Goal: Information Seeking & Learning: Learn about a topic

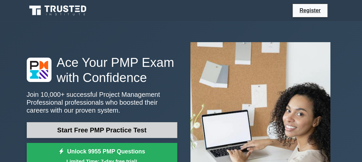
click at [145, 136] on link "Start Free PMP Practice Test" at bounding box center [102, 131] width 151 height 16
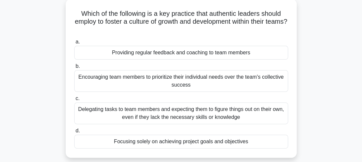
scroll to position [53, 0]
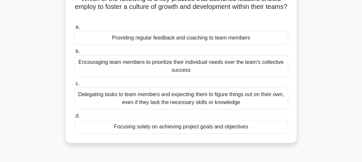
click at [180, 39] on div "Providing regular feedback and coaching to team members" at bounding box center [181, 38] width 214 height 14
click at [74, 29] on input "a. Providing regular feedback and coaching to team members" at bounding box center [74, 27] width 0 height 4
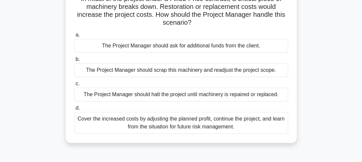
scroll to position [66, 0]
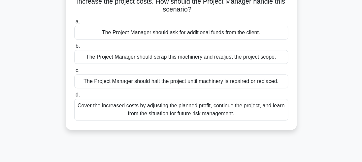
click at [155, 115] on div "Cover the increased costs by adjusting the planned profit, continue the project…" at bounding box center [181, 110] width 214 height 22
click at [74, 97] on input "d. Cover the increased costs by adjusting the planned profit, continue the proj…" at bounding box center [74, 95] width 0 height 4
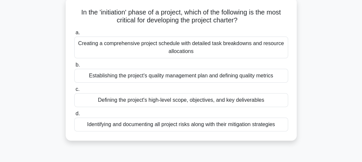
scroll to position [44, 0]
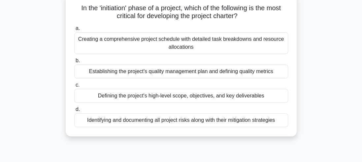
click at [258, 95] on div "Defining the project's high-level scope, objectives, and key deliverables" at bounding box center [181, 96] width 214 height 14
click at [74, 88] on input "c. Defining the project's high-level scope, objectives, and key deliverables" at bounding box center [74, 85] width 0 height 4
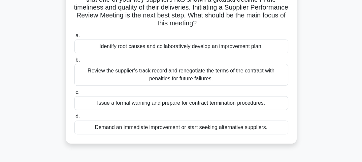
scroll to position [61, 0]
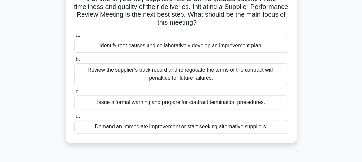
click at [238, 46] on div "Identify root causes and collaboratively develop an improvement plan." at bounding box center [181, 46] width 214 height 14
click at [74, 37] on input "a. Identify root causes and collaboratively develop an improvement plan." at bounding box center [74, 35] width 0 height 4
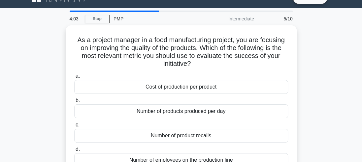
scroll to position [26, 0]
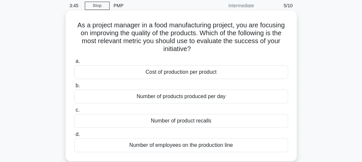
click at [179, 123] on div "Number of product recalls" at bounding box center [181, 121] width 214 height 14
click at [74, 113] on input "c. Number of product recalls" at bounding box center [74, 110] width 0 height 4
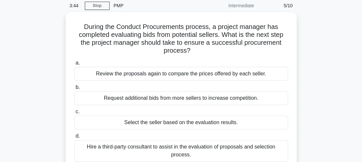
drag, startPoint x: 179, startPoint y: 123, endPoint x: 326, endPoint y: 111, distance: 147.8
click at [326, 111] on div "During the Conduct Procurements process, a project manager has completed evalua…" at bounding box center [181, 95] width 317 height 167
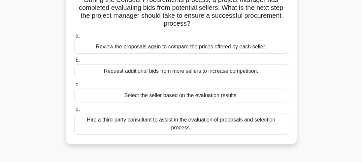
scroll to position [53, 0]
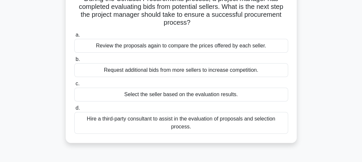
click at [225, 96] on div "Select the seller based on the evaluation results." at bounding box center [181, 95] width 214 height 14
click at [74, 86] on input "c. Select the seller based on the evaluation results." at bounding box center [74, 84] width 0 height 4
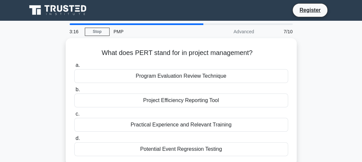
scroll to position [0, 0]
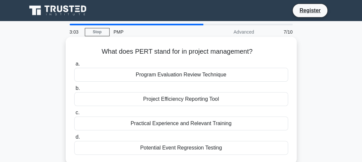
click at [209, 101] on div "Project Efficiency Reporting Tool" at bounding box center [181, 99] width 214 height 14
click at [74, 91] on input "b. Project Efficiency Reporting Tool" at bounding box center [74, 89] width 0 height 4
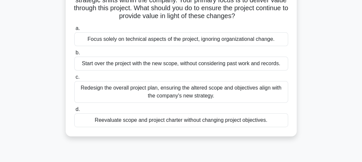
scroll to position [75, 0]
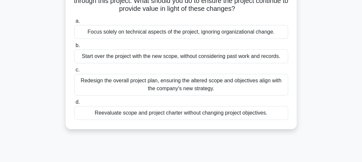
click at [246, 115] on div "Reevaluate scope and project charter without changing project objectives." at bounding box center [181, 113] width 214 height 14
click at [74, 105] on input "d. Reevaluate scope and project charter without changing project objectives." at bounding box center [74, 102] width 0 height 4
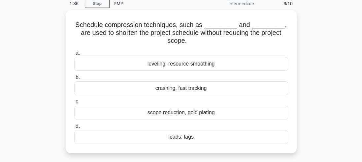
scroll to position [30, 0]
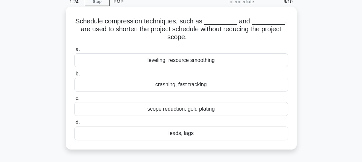
click at [184, 133] on div "leads, lags" at bounding box center [181, 134] width 214 height 14
click at [74, 125] on input "d. leads, lags" at bounding box center [74, 123] width 0 height 4
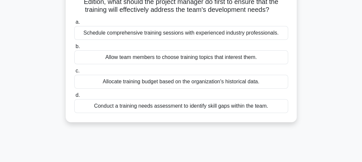
scroll to position [68, 0]
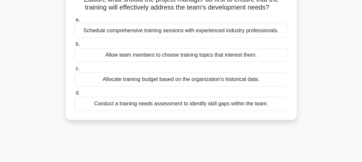
click at [233, 111] on div "Conduct a training needs assessment to identify skill gaps within the team." at bounding box center [181, 104] width 214 height 14
click at [74, 95] on input "d. Conduct a training needs assessment to identify skill gaps within the team." at bounding box center [74, 93] width 0 height 4
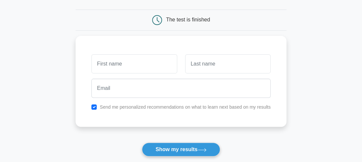
scroll to position [58, 0]
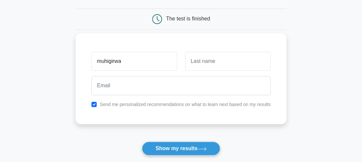
type input "muhigirwa"
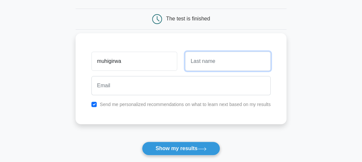
click at [249, 64] on input "text" at bounding box center [228, 61] width 86 height 19
type input "Charles"
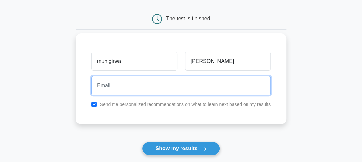
click at [211, 88] on input "email" at bounding box center [180, 85] width 179 height 19
type input "cmuhigirwa@gmail.com"
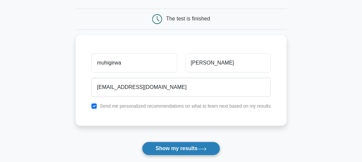
click at [193, 147] on button "Show my results" at bounding box center [181, 149] width 78 height 14
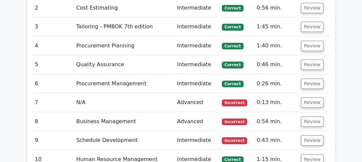
scroll to position [1004, 0]
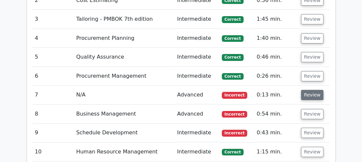
click at [308, 90] on button "Review" at bounding box center [312, 95] width 22 height 10
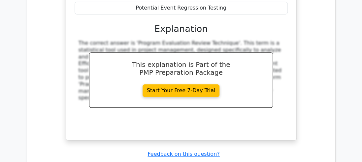
scroll to position [1219, 0]
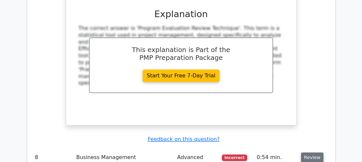
click at [316, 153] on button "Review" at bounding box center [312, 158] width 22 height 10
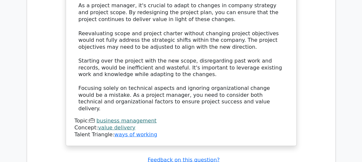
scroll to position [1602, 0]
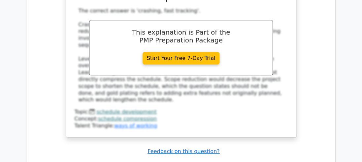
scroll to position [1932, 0]
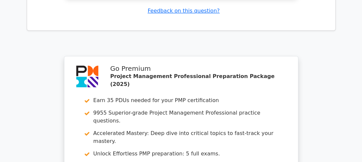
scroll to position [2397, 0]
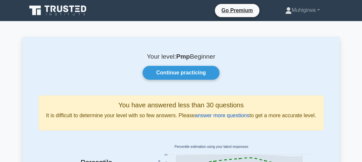
click at [220, 115] on link "answer more questions" at bounding box center [222, 116] width 54 height 6
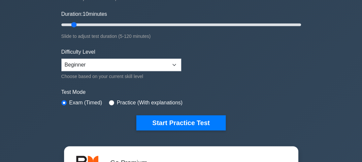
scroll to position [119, 0]
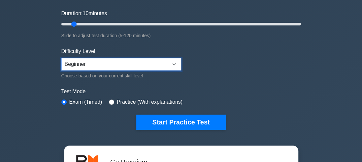
click at [174, 63] on select "Beginner Intermediate Expert" at bounding box center [121, 64] width 120 height 13
select select "intermediate"
click at [61, 58] on select "Beginner Intermediate Expert" at bounding box center [121, 64] width 120 height 13
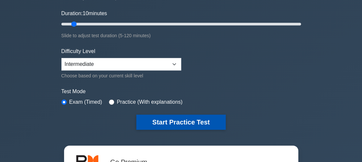
click at [188, 125] on button "Start Practice Test" at bounding box center [180, 122] width 89 height 15
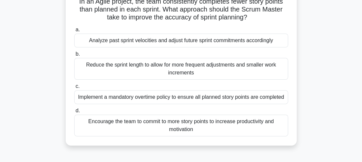
scroll to position [53, 0]
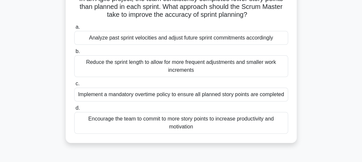
click at [229, 120] on div "Encourage the team to commit to more story points to increase productivity and …" at bounding box center [181, 123] width 214 height 22
click at [74, 111] on input "d. Encourage the team to commit to more story points to increase productivity a…" at bounding box center [74, 108] width 0 height 4
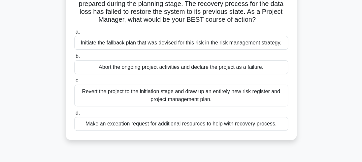
scroll to position [67, 0]
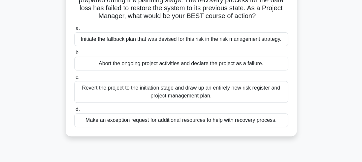
click at [268, 41] on div "Initiate the fallback plan that was devised for this risk in the risk managemen…" at bounding box center [181, 39] width 214 height 14
click at [74, 31] on input "a. Initiate the fallback plan that was devised for this risk in the risk manage…" at bounding box center [74, 28] width 0 height 4
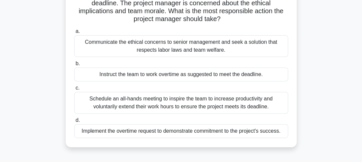
scroll to position [77, 0]
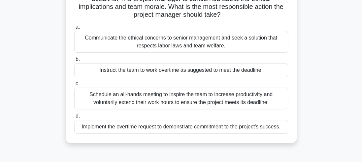
click at [267, 98] on div "Schedule an all-hands meeting to inspire the team to increase productivity and …" at bounding box center [181, 99] width 214 height 22
click at [74, 86] on input "c. Schedule an all-hands meeting to inspire the team to increase productivity a…" at bounding box center [74, 84] width 0 height 4
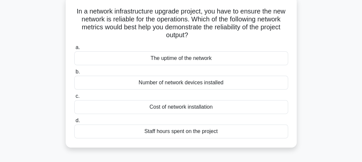
scroll to position [43, 0]
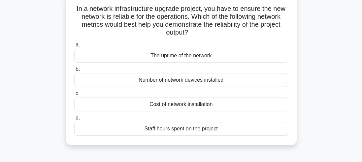
click at [214, 82] on div "Number of network devices installed" at bounding box center [181, 80] width 214 height 14
click at [74, 72] on input "b. Number of network devices installed" at bounding box center [74, 69] width 0 height 4
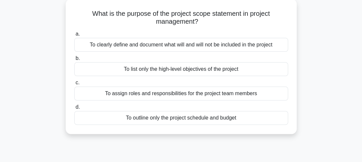
scroll to position [47, 0]
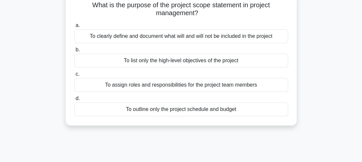
click at [262, 38] on div "To clearly define and document what will and will not be included in the project" at bounding box center [181, 36] width 214 height 14
click at [74, 28] on input "a. To clearly define and document what will and will not be included in the pro…" at bounding box center [74, 25] width 0 height 4
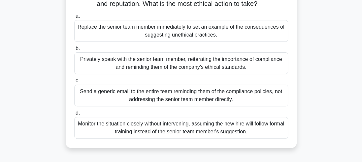
scroll to position [78, 0]
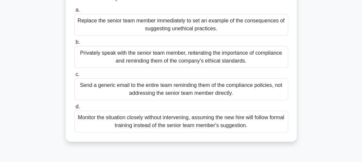
click at [222, 29] on div "Replace the senior team member immediately to set an example of the consequence…" at bounding box center [181, 25] width 214 height 22
click at [74, 12] on input "a. Replace the senior team member immediately to set an example of the conseque…" at bounding box center [74, 10] width 0 height 4
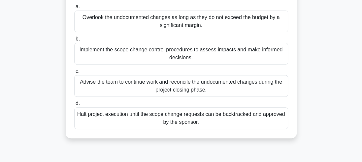
scroll to position [91, 0]
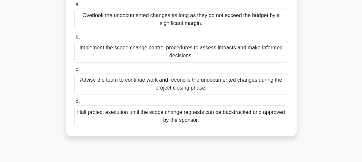
click at [186, 15] on div "Overlook the undocumented changes as long as they do not exceed the budget by a…" at bounding box center [181, 20] width 214 height 22
click at [74, 7] on input "a. Overlook the undocumented changes as long as they do not exceed the budget b…" at bounding box center [74, 5] width 0 height 4
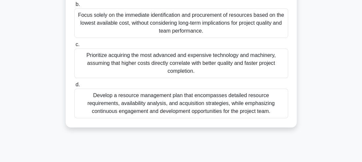
scroll to position [194, 0]
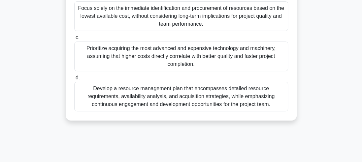
click at [232, 99] on div "Develop a resource management plan that encompasses detailed resource requireme…" at bounding box center [181, 97] width 214 height 30
click at [74, 80] on input "d. Develop a resource management plan that encompasses detailed resource requir…" at bounding box center [74, 78] width 0 height 4
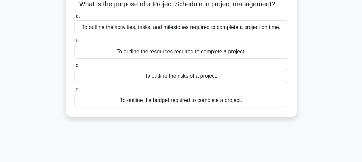
scroll to position [50, 0]
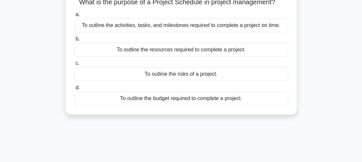
click at [269, 29] on div "To outline the activities, tasks, and milestones required to complete a project…" at bounding box center [181, 25] width 214 height 14
click at [74, 17] on input "a. To outline the activities, tasks, and milestones required to complete a proj…" at bounding box center [74, 15] width 0 height 4
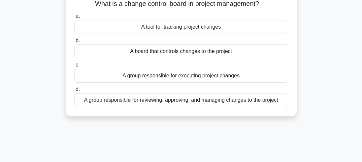
scroll to position [0, 0]
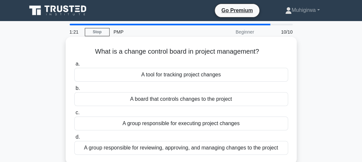
click at [257, 149] on div "A group responsible for reviewing, approving, and managing changes to the proje…" at bounding box center [181, 148] width 214 height 14
click at [74, 140] on input "d. A group responsible for reviewing, approving, and managing changes to the pr…" at bounding box center [74, 137] width 0 height 4
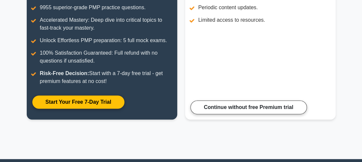
scroll to position [124, 0]
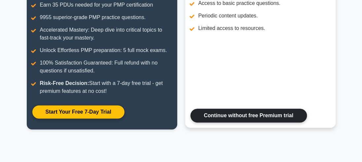
click at [284, 121] on link "Continue without free Premium trial" at bounding box center [249, 116] width 117 height 14
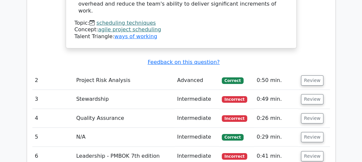
scroll to position [925, 0]
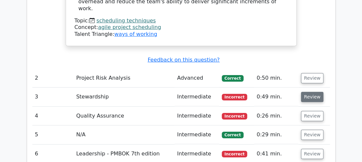
click at [317, 92] on button "Review" at bounding box center [312, 97] width 22 height 10
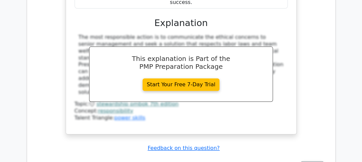
scroll to position [1215, 0]
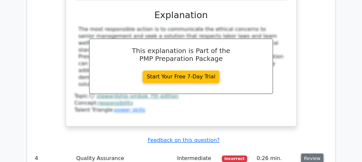
click at [310, 154] on button "Review" at bounding box center [312, 159] width 22 height 10
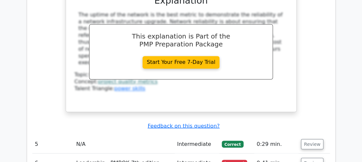
scroll to position [1532, 0]
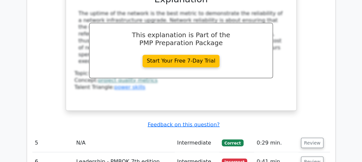
click at [310, 157] on button "Review" at bounding box center [312, 162] width 22 height 10
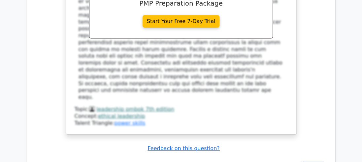
scroll to position [1929, 0]
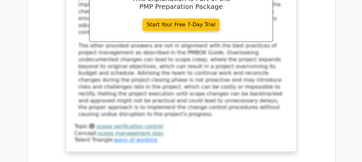
scroll to position [2325, 0]
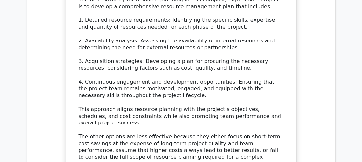
scroll to position [2853, 0]
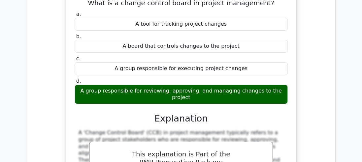
scroll to position [3118, 0]
